Goal: Task Accomplishment & Management: Manage account settings

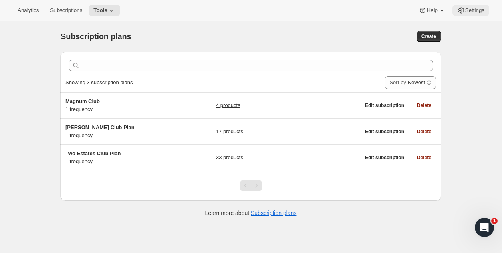
click at [473, 9] on span "Settings" at bounding box center [474, 10] width 19 height 6
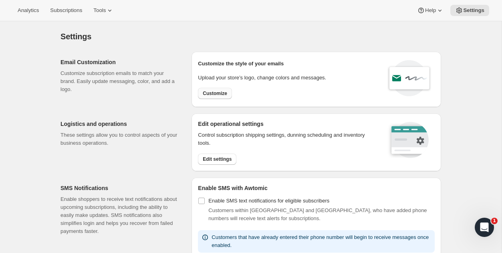
click at [214, 98] on button "Customize" at bounding box center [215, 93] width 34 height 11
select select "subscriptionMessage"
select select "5"
select select "15"
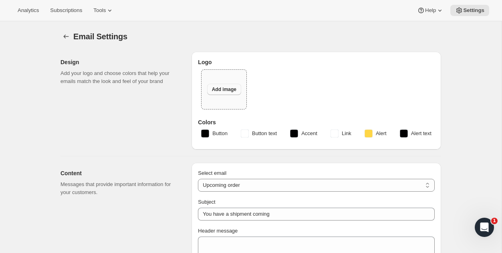
click at [219, 90] on span "Add image" at bounding box center [224, 89] width 24 height 6
type input "Two Estates"
type input "C:\fakepath\two-estates-loho.png"
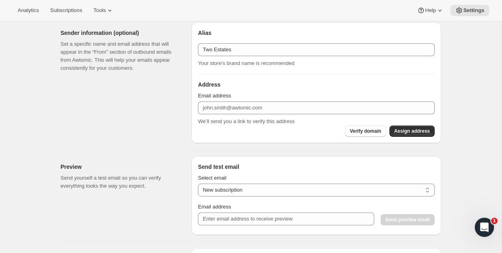
scroll to position [521, 0]
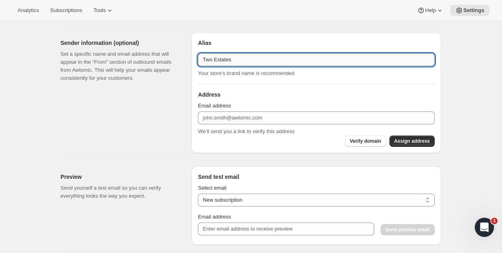
click at [249, 58] on input "Two Estates" at bounding box center [316, 59] width 237 height 13
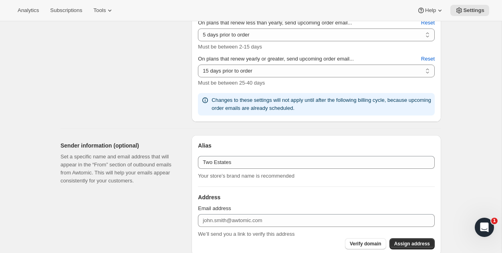
scroll to position [303, 0]
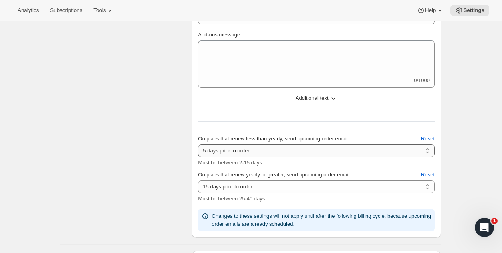
click at [239, 149] on select "2 days prior to order 3 days prior to order 4 days prior to order 5 days prior …" at bounding box center [316, 150] width 237 height 13
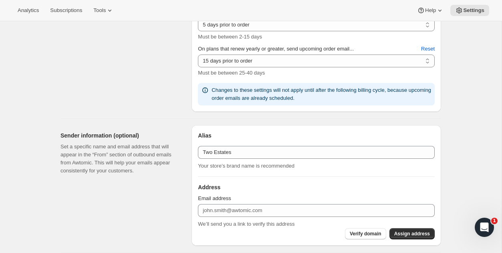
scroll to position [456, 0]
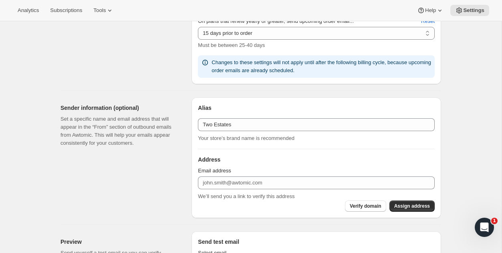
click at [221, 172] on span "Email address" at bounding box center [214, 170] width 33 height 6
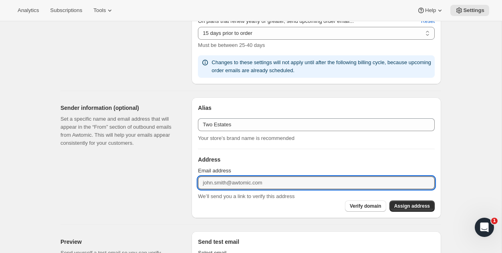
click at [221, 176] on input "Email address" at bounding box center [316, 182] width 237 height 13
click at [221, 181] on input "Email address" at bounding box center [316, 182] width 237 height 13
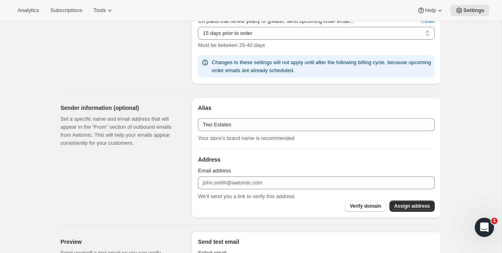
click at [175, 166] on div "Sender information (optional) Set a specific name and email address that will a…" at bounding box center [122, 157] width 125 height 121
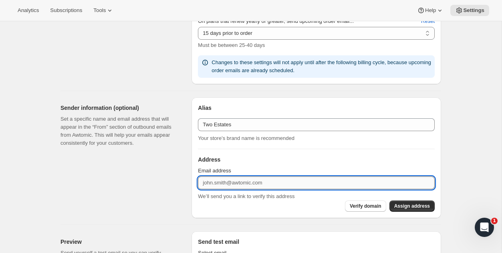
click at [224, 185] on input "Email address" at bounding box center [316, 182] width 237 height 13
paste input "sales@tewines.com"
type input "sales@tewines.com"
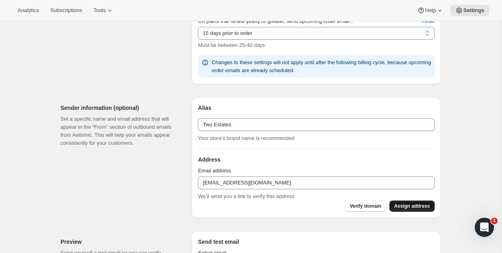
click at [404, 204] on span "Assign address" at bounding box center [412, 206] width 36 height 6
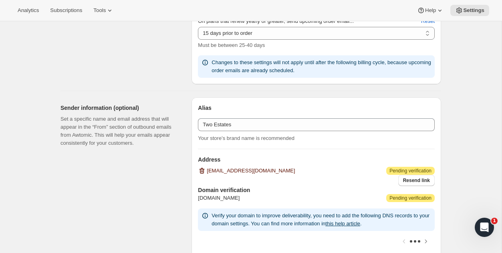
click at [203, 169] on icon "button" at bounding box center [202, 171] width 8 height 8
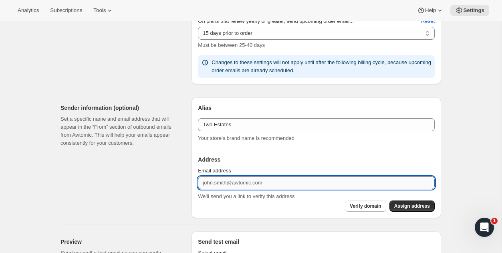
click at [222, 182] on input "Email address" at bounding box center [316, 182] width 237 height 13
paste input "[EMAIL_ADDRESS][DOMAIN_NAME]"
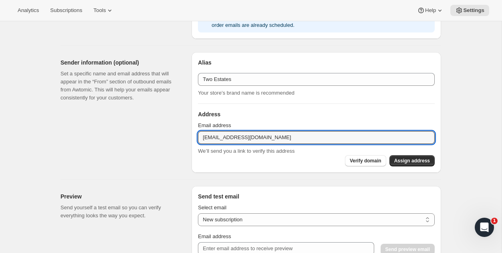
scroll to position [500, 0]
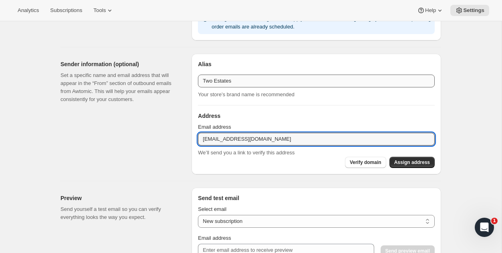
type input "[EMAIL_ADDRESS][DOMAIN_NAME]"
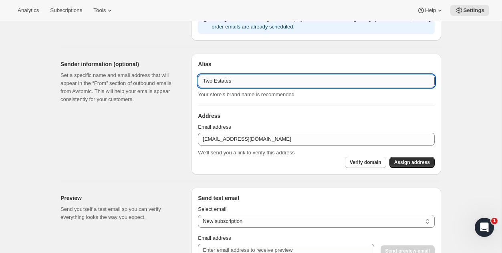
click at [245, 84] on input "Two Estates" at bounding box center [316, 80] width 237 height 13
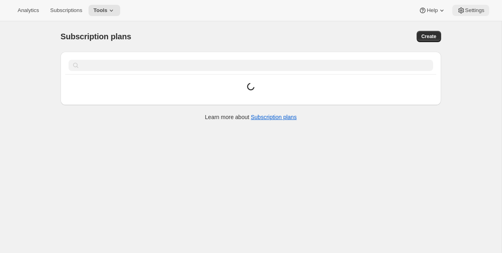
click at [463, 12] on icon at bounding box center [461, 10] width 8 height 8
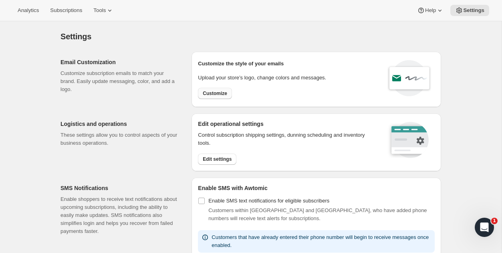
click at [216, 91] on span "Customize" at bounding box center [215, 93] width 24 height 6
select select "subscriptionMessage"
select select "5"
select select "15"
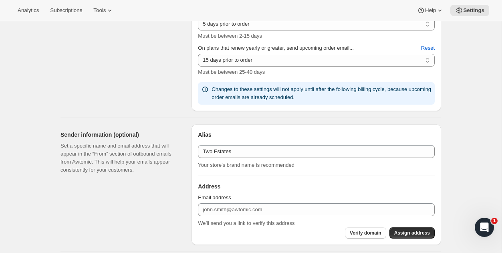
scroll to position [472, 0]
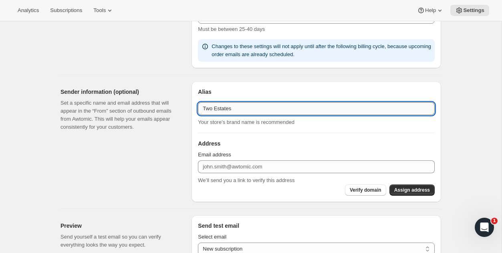
click at [231, 105] on input "Two Estates" at bounding box center [316, 108] width 237 height 13
paste input "Cuvaison and [PERSON_NAME] Estate"
click at [235, 108] on input "Two Estates Cuvaison and [PERSON_NAME] Estate" at bounding box center [316, 108] width 237 height 13
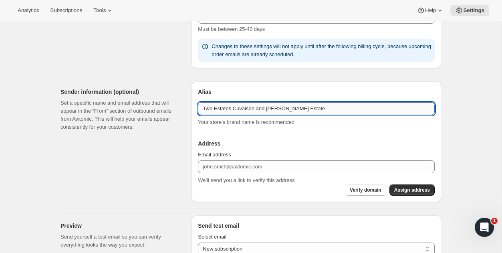
click at [233, 106] on input "Two Estates Cuvaison and [PERSON_NAME] Estate" at bounding box center [316, 108] width 237 height 13
click at [235, 108] on input "Two Estates Cuvaison and [PERSON_NAME] Estate" at bounding box center [316, 108] width 237 height 13
click at [310, 109] on input "Two Estates Cuvaison and [PERSON_NAME] Estate" at bounding box center [316, 108] width 237 height 13
click at [232, 107] on input "Two Estates Cuvaison and [PERSON_NAME] Estate" at bounding box center [316, 108] width 237 height 13
click at [234, 108] on input "Two Estates Cuvaison and [PERSON_NAME] Estate" at bounding box center [316, 108] width 237 height 13
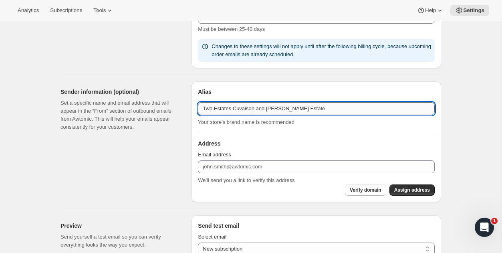
drag, startPoint x: 232, startPoint y: 107, endPoint x: 336, endPoint y: 108, distance: 104.5
click at [330, 107] on input "Two Estates Cuvaison and [PERSON_NAME] Estate" at bounding box center [316, 108] width 237 height 13
type input "Two Estates"
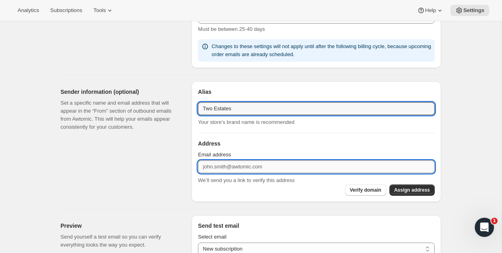
click at [263, 165] on input "Email address" at bounding box center [316, 166] width 237 height 13
paste input "[EMAIL_ADDRESS][DOMAIN_NAME]"
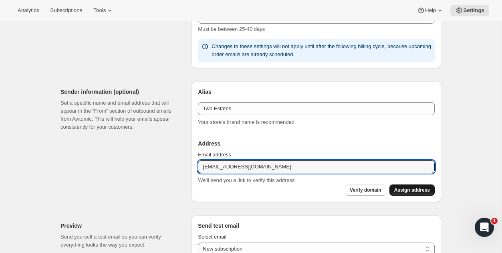
type input "[EMAIL_ADDRESS][DOMAIN_NAME]"
click at [398, 188] on span "Assign address" at bounding box center [412, 190] width 36 height 6
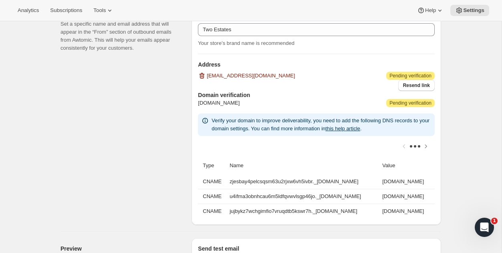
scroll to position [557, 0]
